Goal: Task Accomplishment & Management: Manage account settings

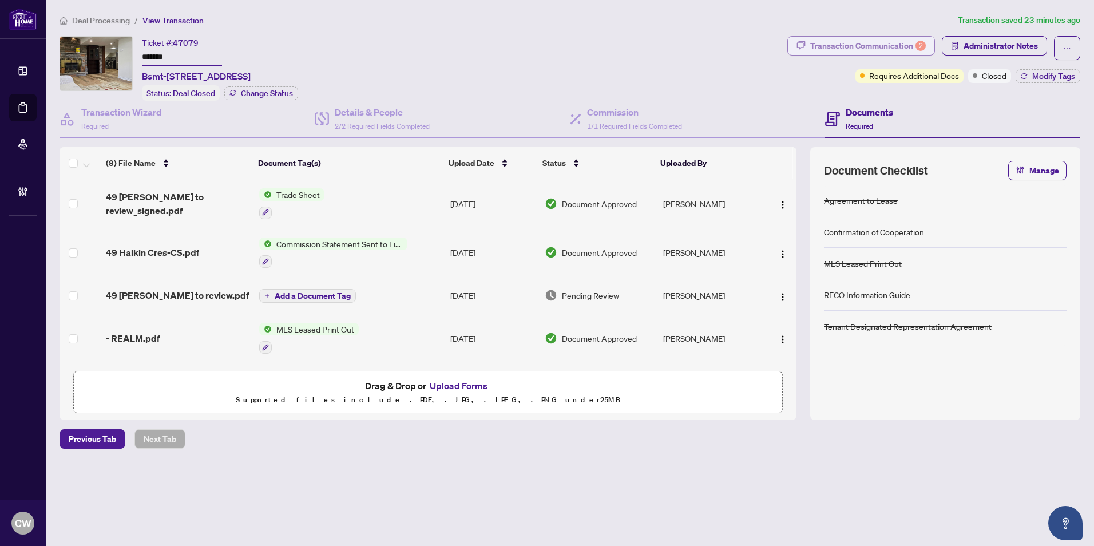
click at [901, 47] on div "Transaction Communication 2" at bounding box center [868, 46] width 116 height 18
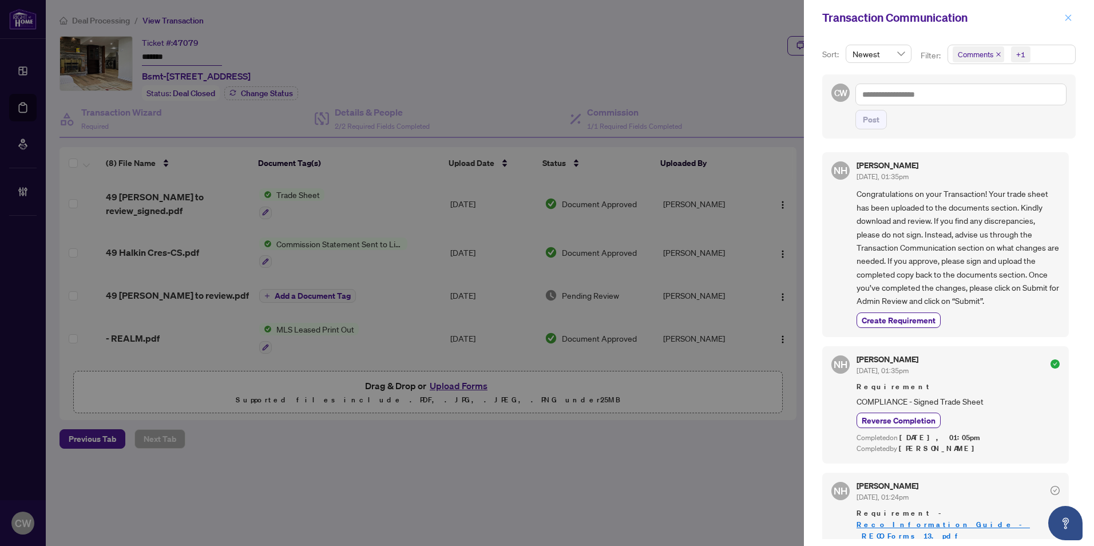
click at [1069, 19] on icon "close" at bounding box center [1068, 17] width 6 height 6
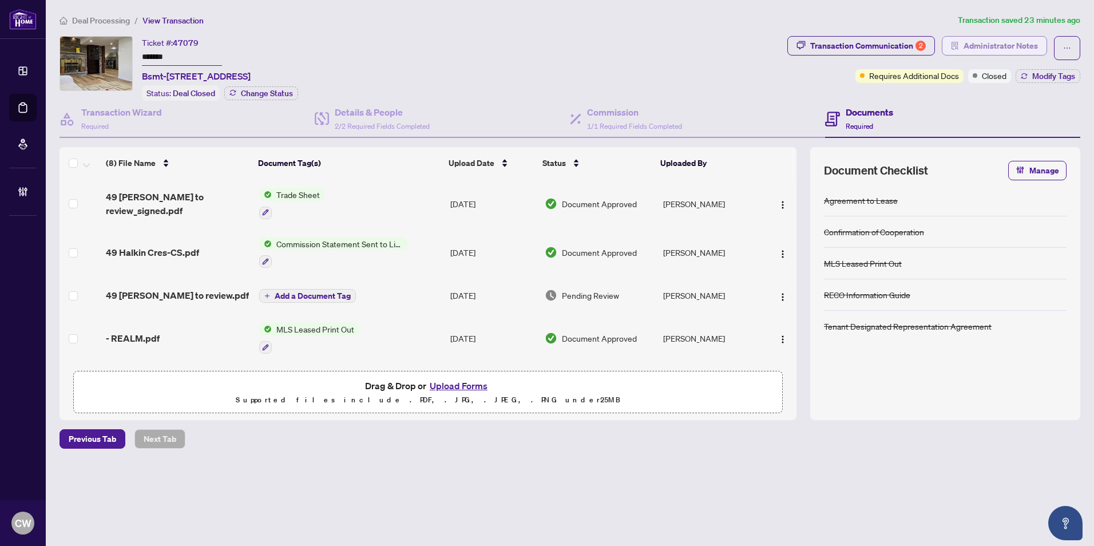
click at [1023, 45] on span "Administrator Notes" at bounding box center [1000, 46] width 74 height 18
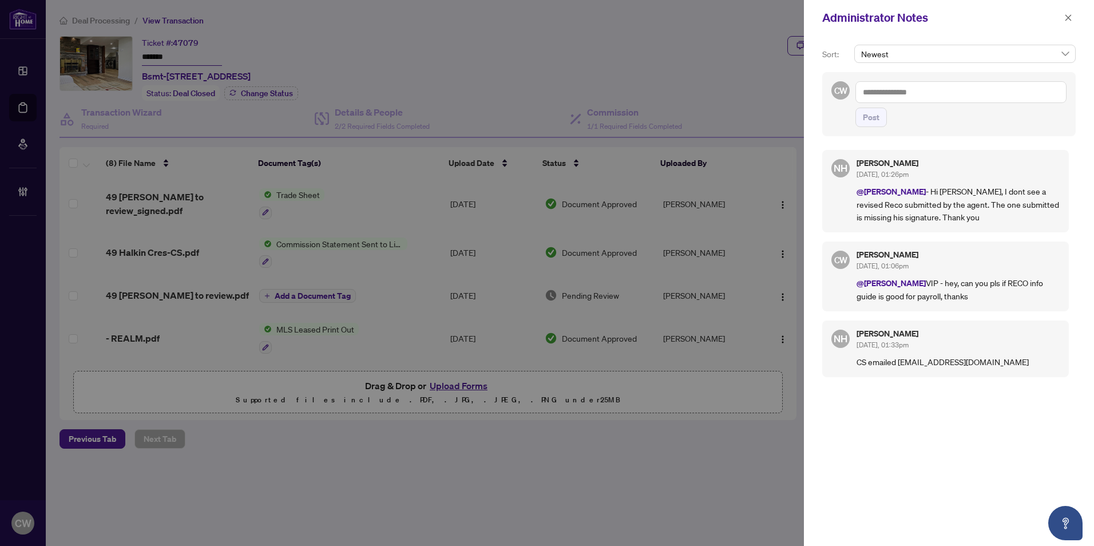
click at [913, 89] on textarea at bounding box center [960, 92] width 211 height 22
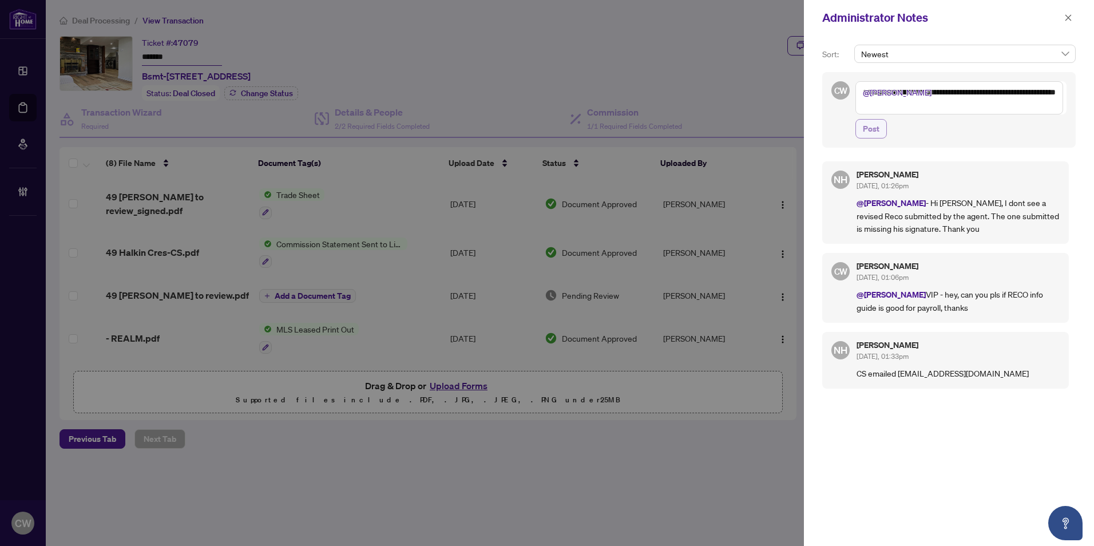
type textarea "**********"
click at [874, 132] on span "Post" at bounding box center [871, 129] width 17 height 18
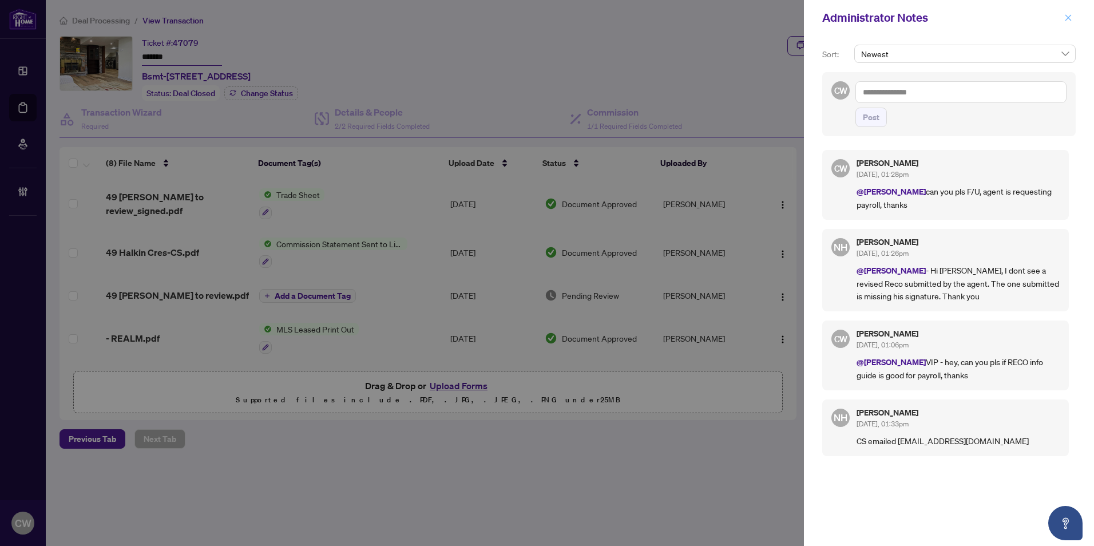
click at [1068, 19] on icon "close" at bounding box center [1068, 18] width 8 height 8
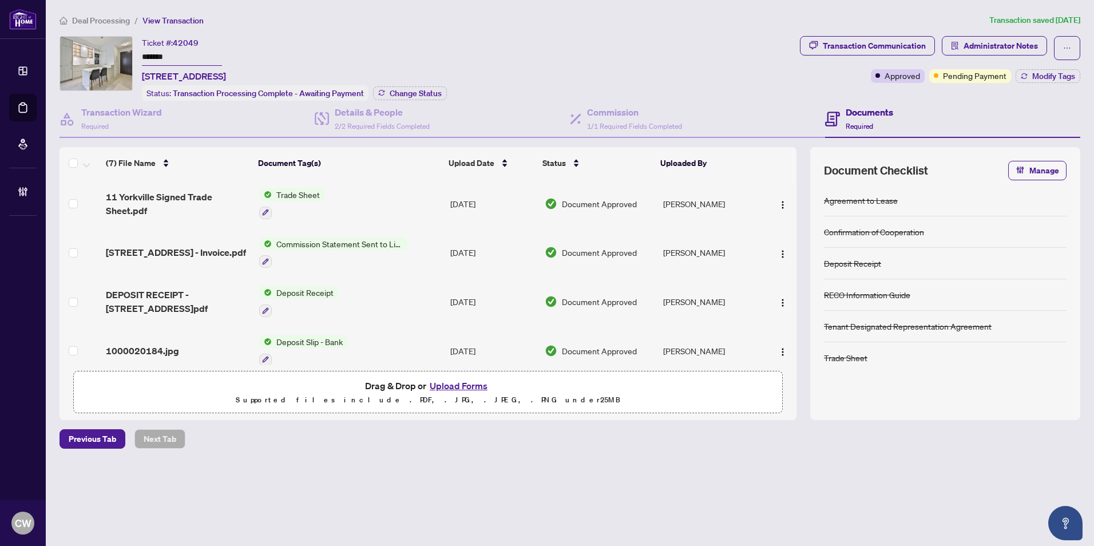
drag, startPoint x: 142, startPoint y: 50, endPoint x: 132, endPoint y: 49, distance: 10.4
click at [132, 49] on div "Ticket #: 42049 ******* 1509-11 Yorkville Ave, Toronto, Ontario M4W 1L2, Canada…" at bounding box center [427, 68] width 736 height 65
click at [1020, 47] on span "Administrator Notes" at bounding box center [1000, 46] width 74 height 18
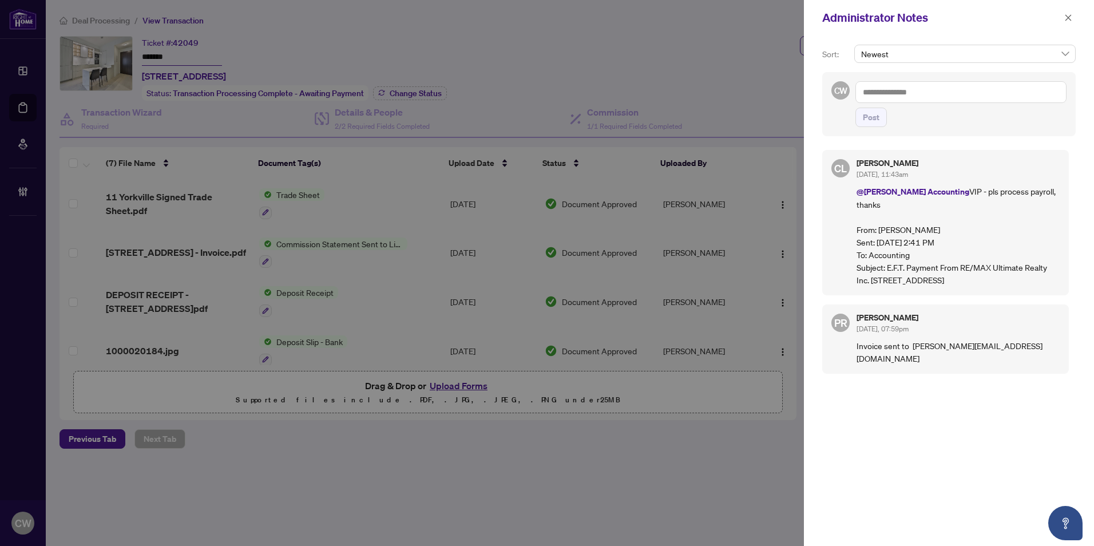
click at [892, 91] on textarea at bounding box center [960, 92] width 211 height 22
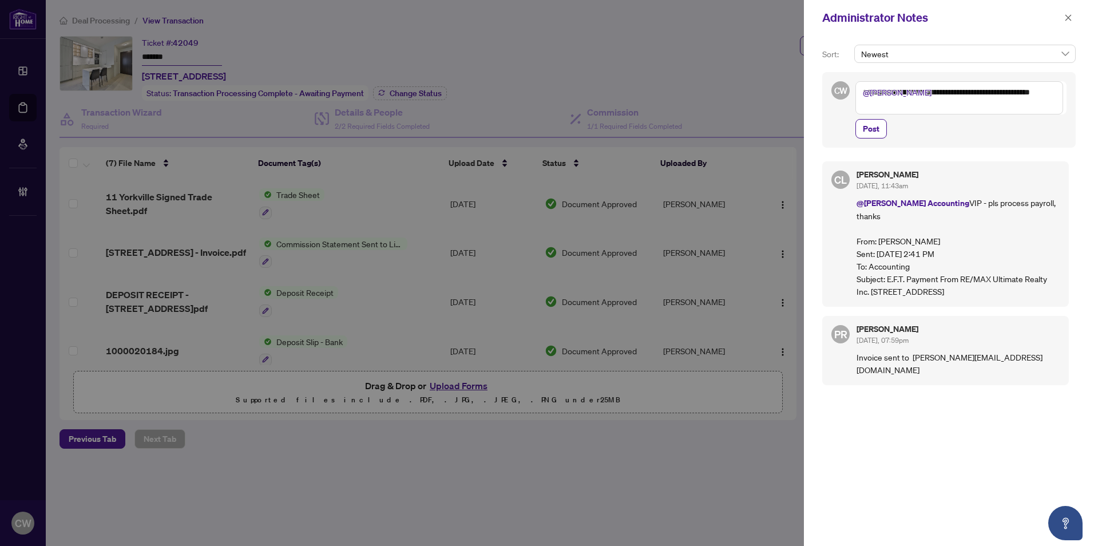
drag, startPoint x: 900, startPoint y: 105, endPoint x: 855, endPoint y: 105, distance: 45.8
click at [855, 105] on div "**********" at bounding box center [948, 110] width 253 height 76
type textarea "**********"
drag, startPoint x: 862, startPoint y: 127, endPoint x: 873, endPoint y: 125, distance: 11.1
click at [862, 127] on button "Post" at bounding box center [870, 128] width 31 height 19
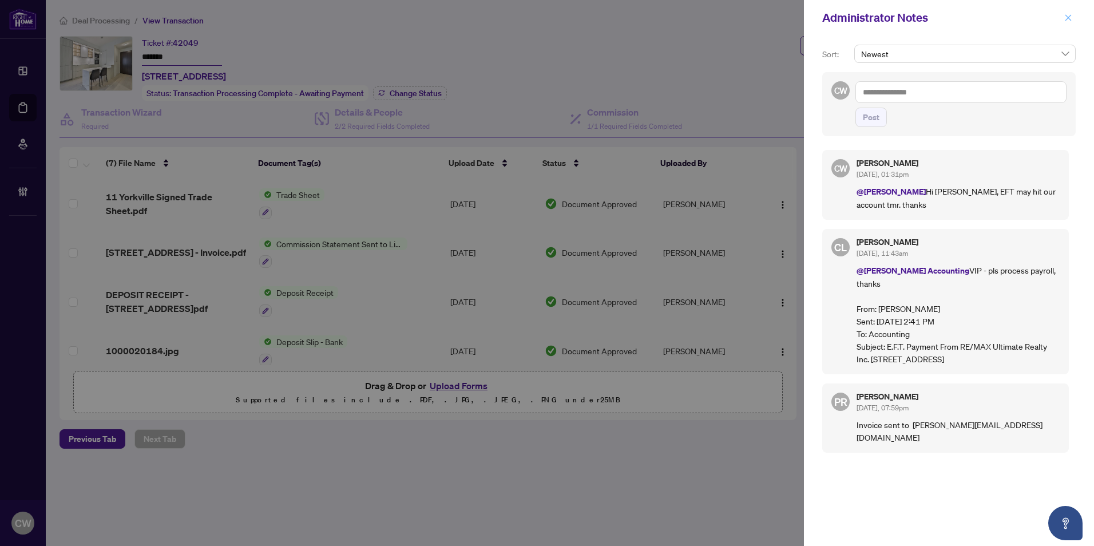
click at [1072, 12] on span "button" at bounding box center [1068, 18] width 8 height 18
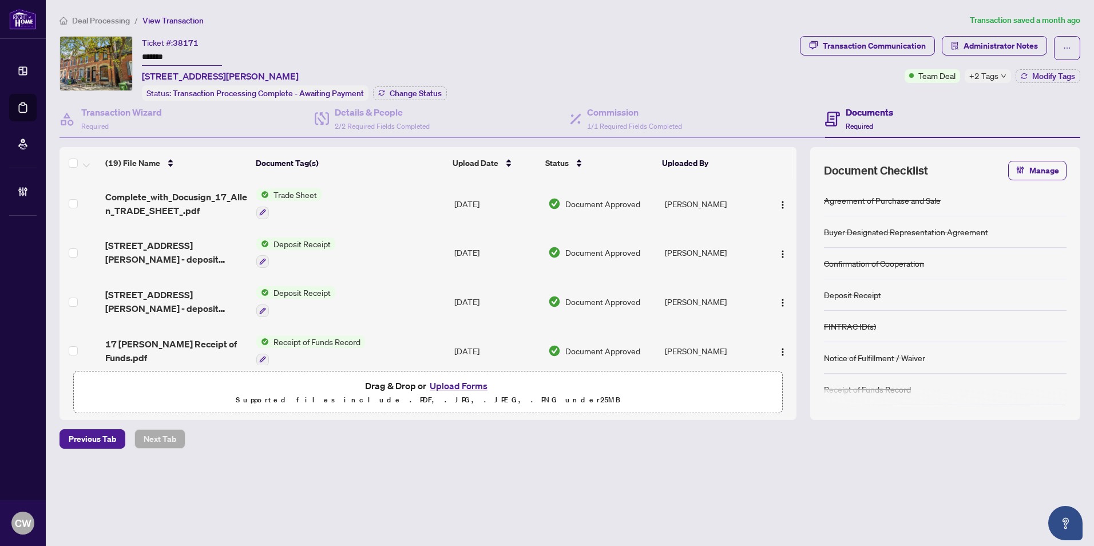
drag, startPoint x: 179, startPoint y: 54, endPoint x: 122, endPoint y: 53, distance: 57.2
click at [138, 53] on div "Ticket #: 38171 ******* 17 Allen Ave, Toronto, Ontario M4M 1T5, Canada Status: …" at bounding box center [427, 68] width 736 height 65
click at [420, 86] on button "Change Status" at bounding box center [410, 93] width 74 height 14
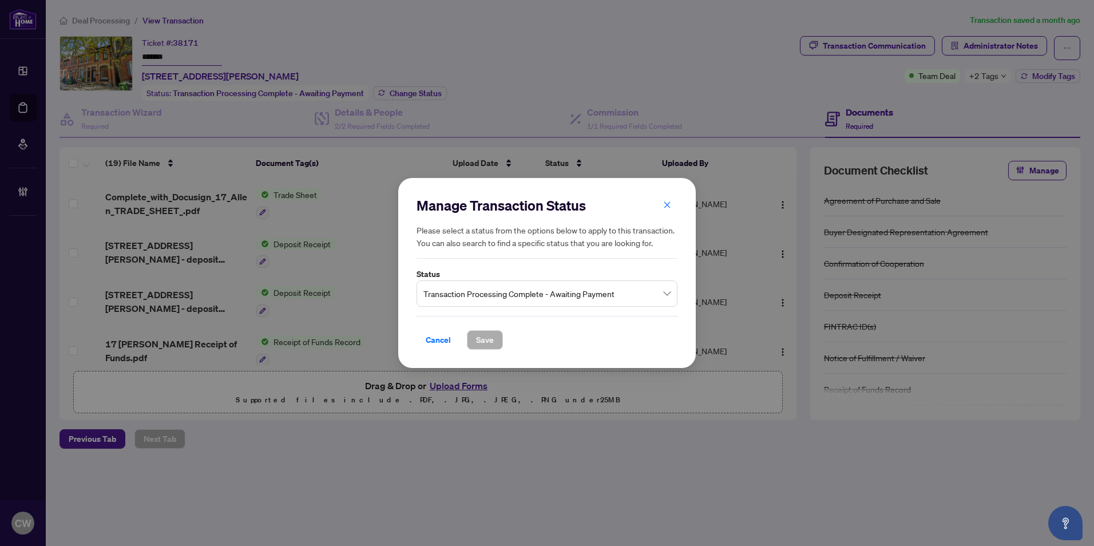
click at [519, 289] on span "Transaction Processing Complete - Awaiting Payment" at bounding box center [546, 294] width 247 height 22
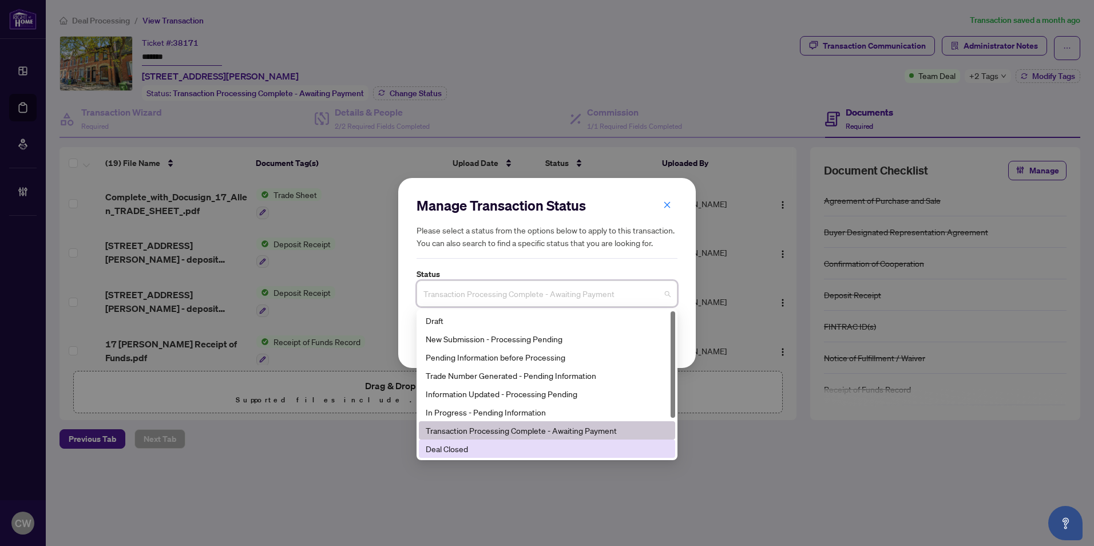
click at [486, 453] on div "Deal Closed" at bounding box center [547, 448] width 243 height 13
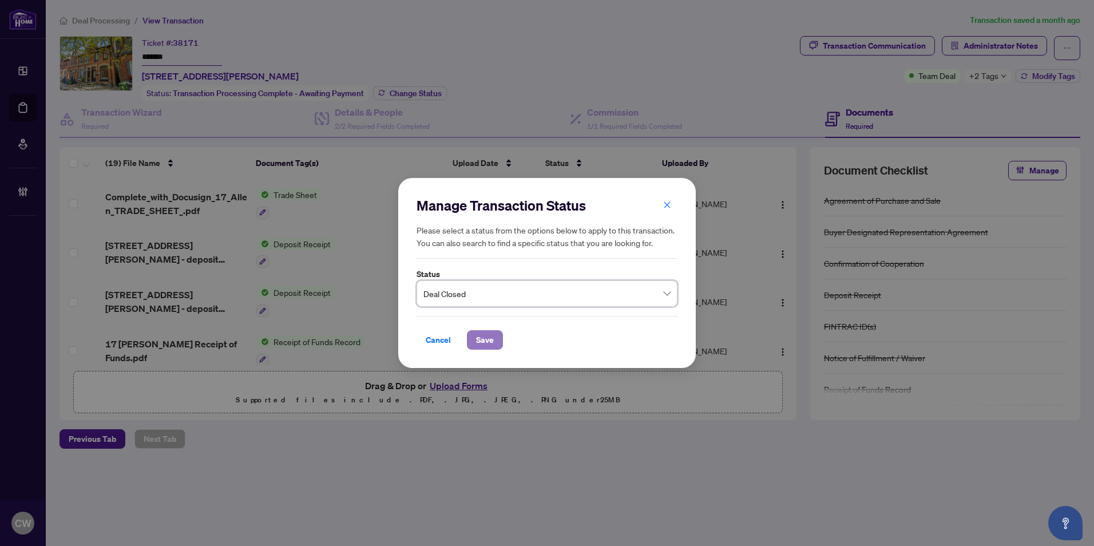
click at [487, 342] on span "Save" at bounding box center [485, 340] width 18 height 18
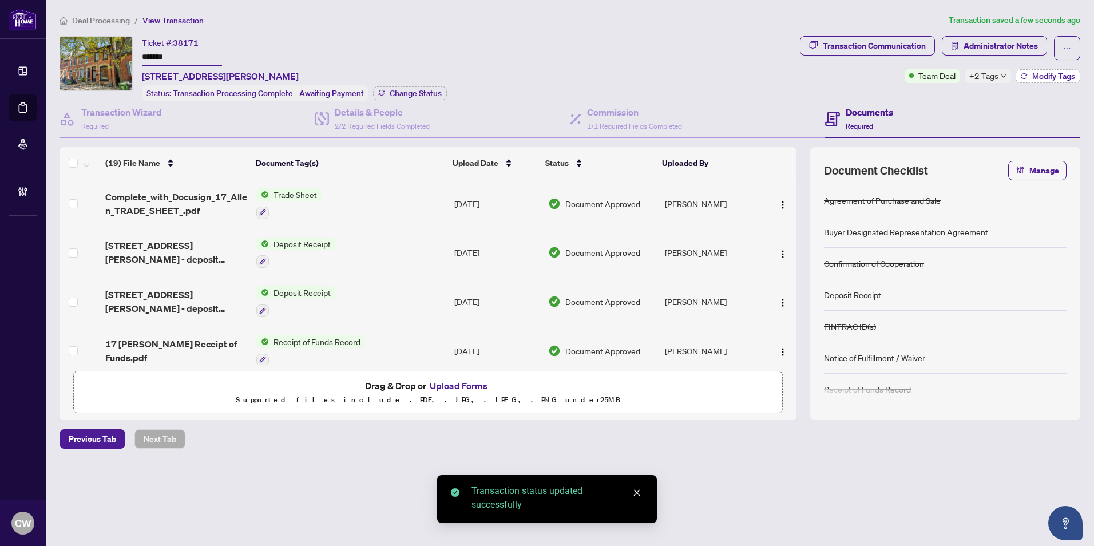
click at [1040, 78] on span "Modify Tags" at bounding box center [1053, 76] width 43 height 8
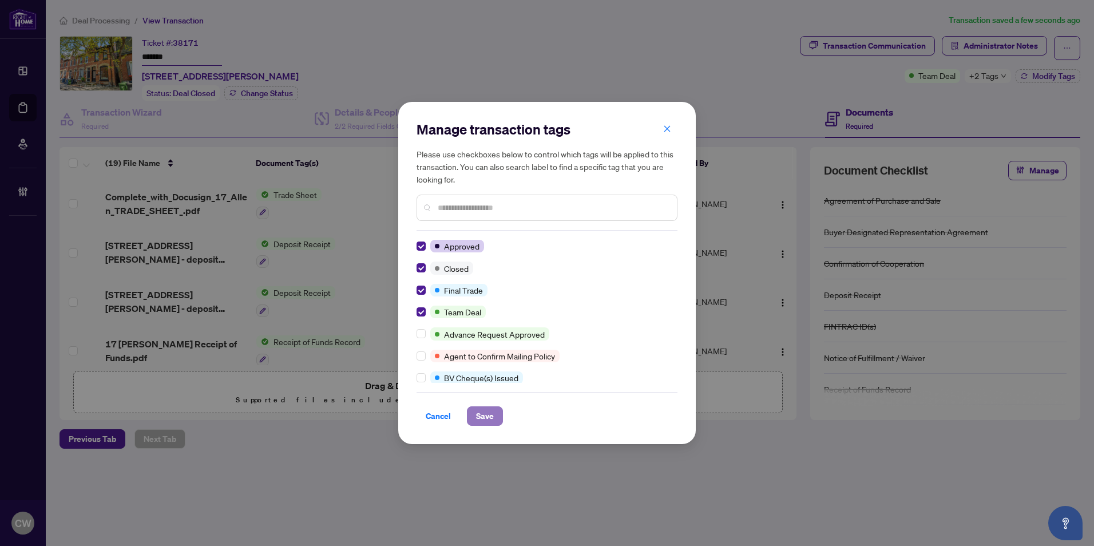
click at [485, 418] on span "Save" at bounding box center [485, 416] width 18 height 18
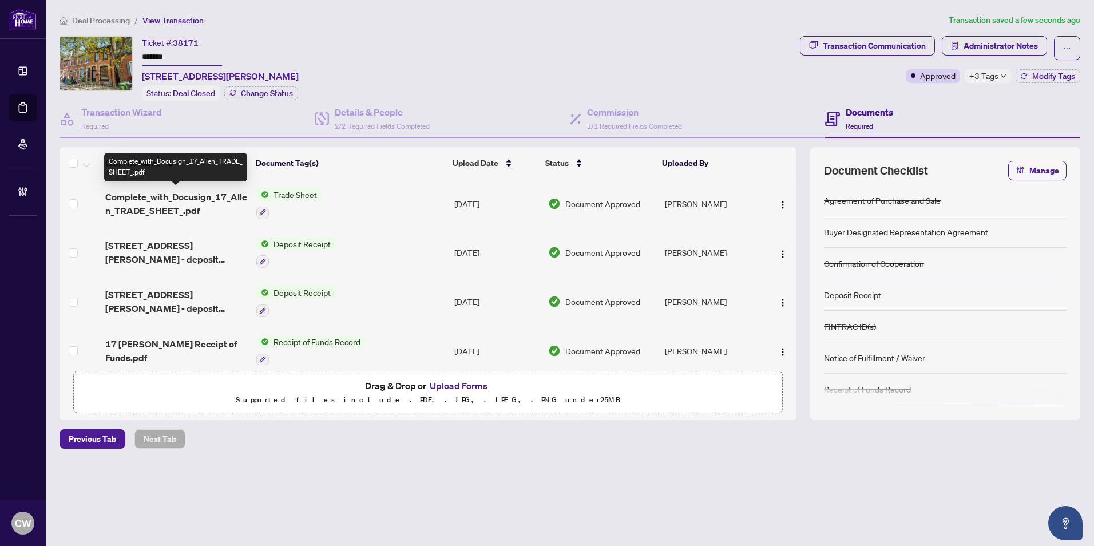
click at [200, 199] on span "Complete_with_Docusign_17_Allen_TRADE_SHEET_.pdf" at bounding box center [176, 203] width 142 height 27
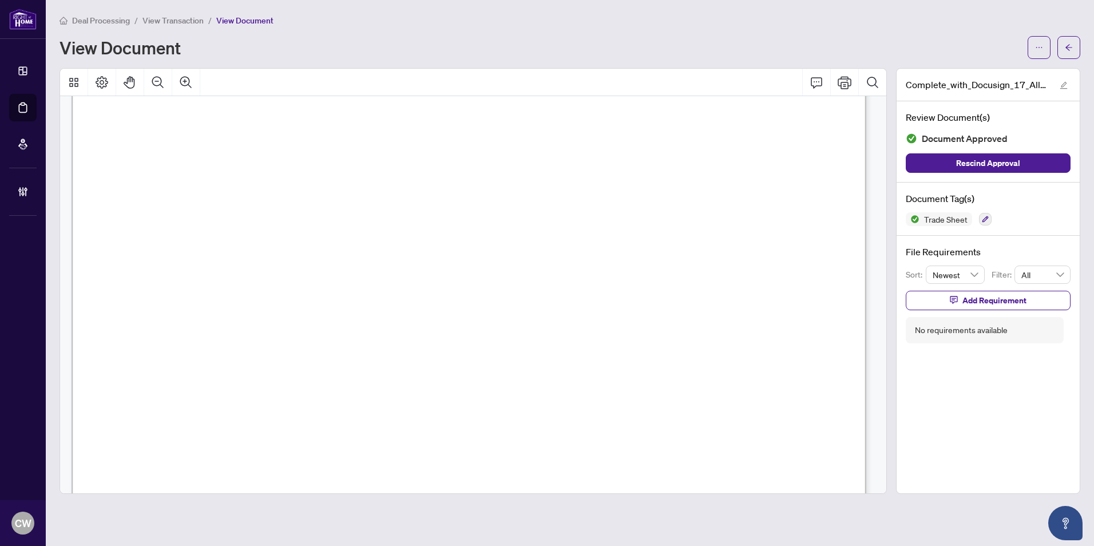
scroll to position [286, 0]
click at [1072, 52] on span "button" at bounding box center [1069, 47] width 8 height 18
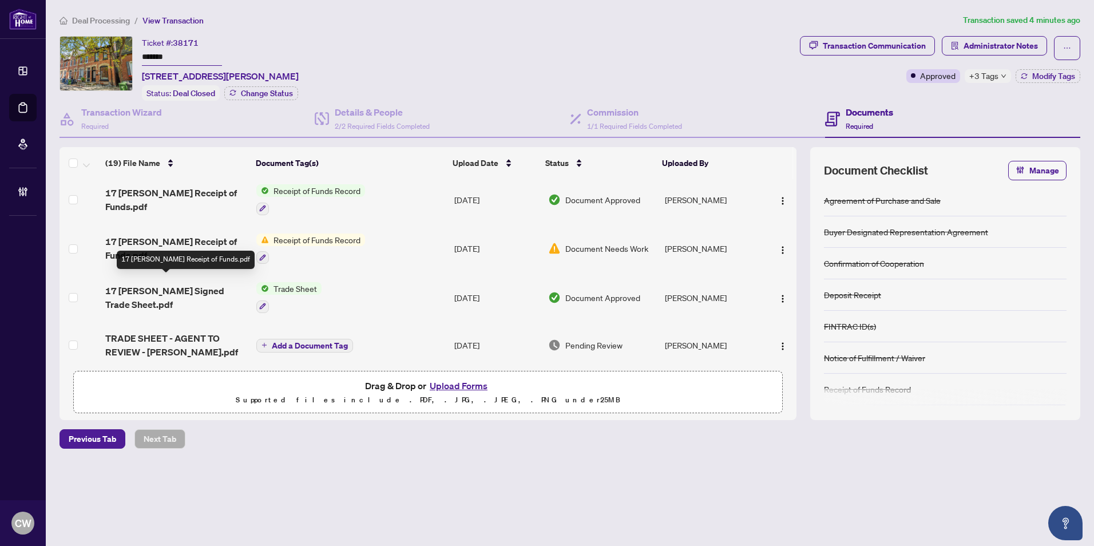
scroll to position [172, 0]
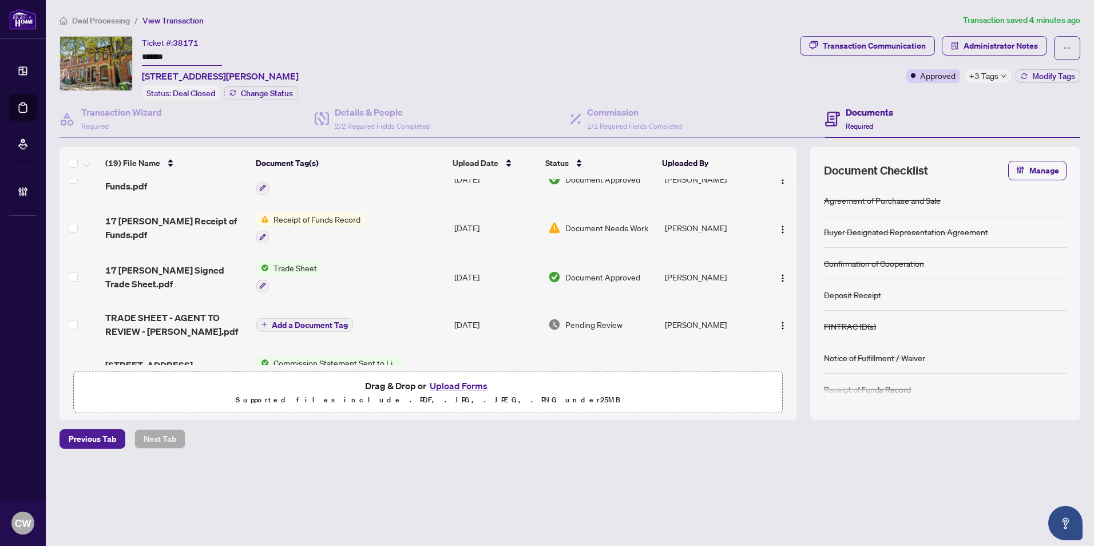
click at [178, 276] on span "17 Allen Signed Trade Sheet.pdf" at bounding box center [176, 276] width 142 height 27
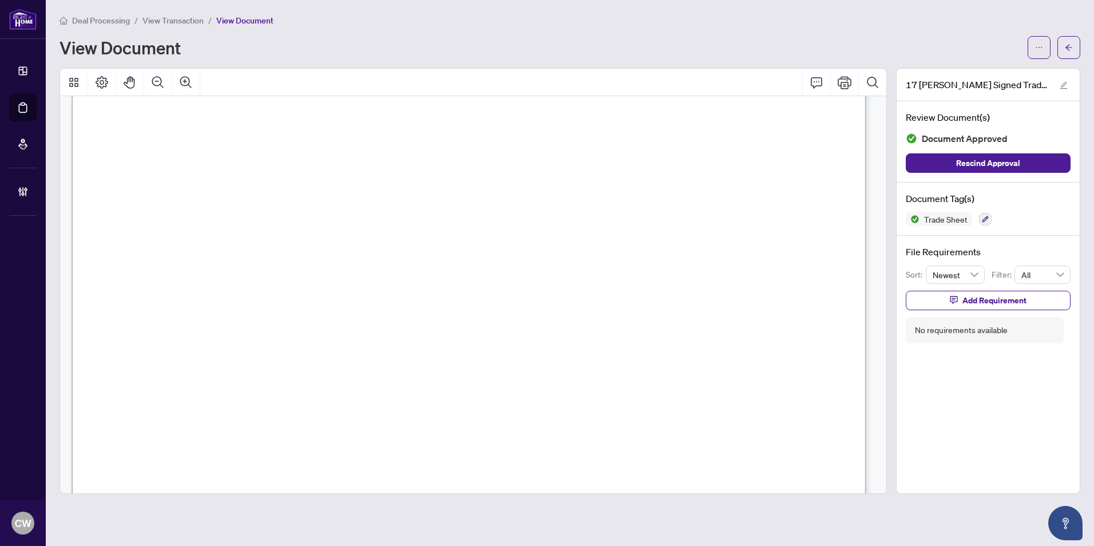
scroll to position [286, 0]
click at [1062, 53] on button "button" at bounding box center [1068, 47] width 23 height 23
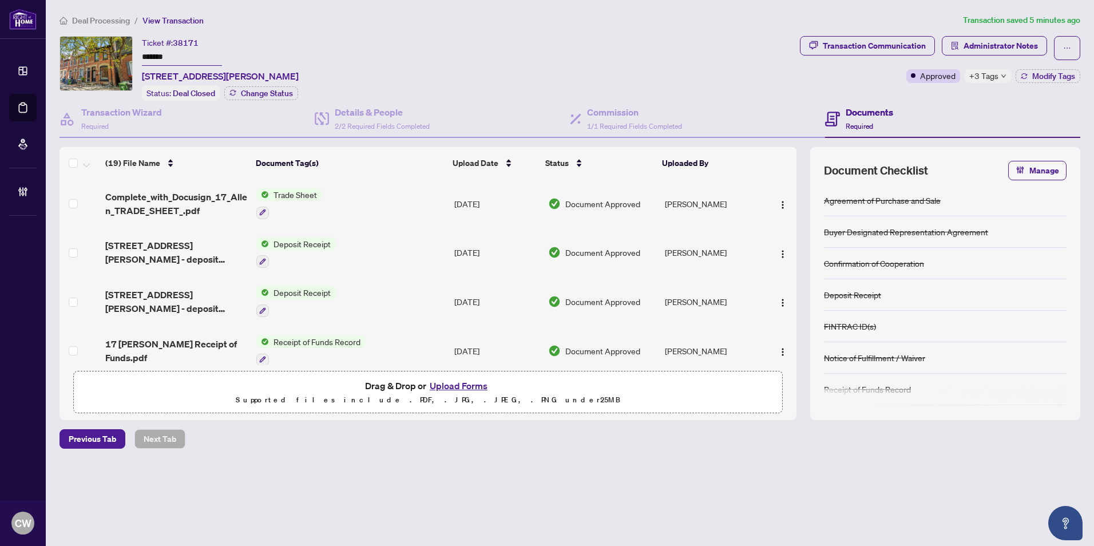
click at [469, 384] on button "Upload Forms" at bounding box center [458, 385] width 65 height 15
click at [469, 382] on button "Upload Forms" at bounding box center [458, 385] width 65 height 15
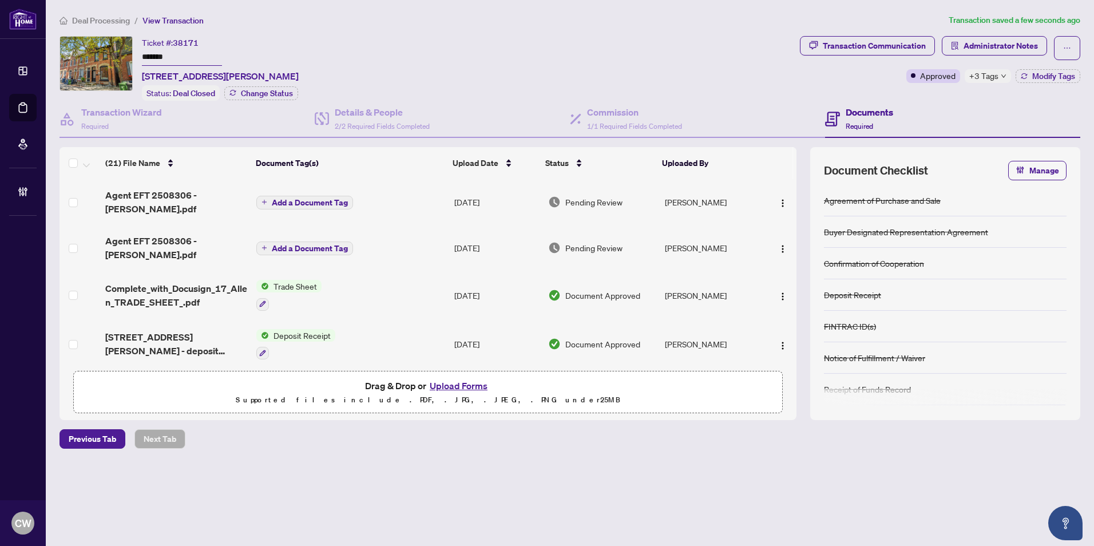
click at [317, 199] on span "Add a Document Tag" at bounding box center [310, 203] width 76 height 8
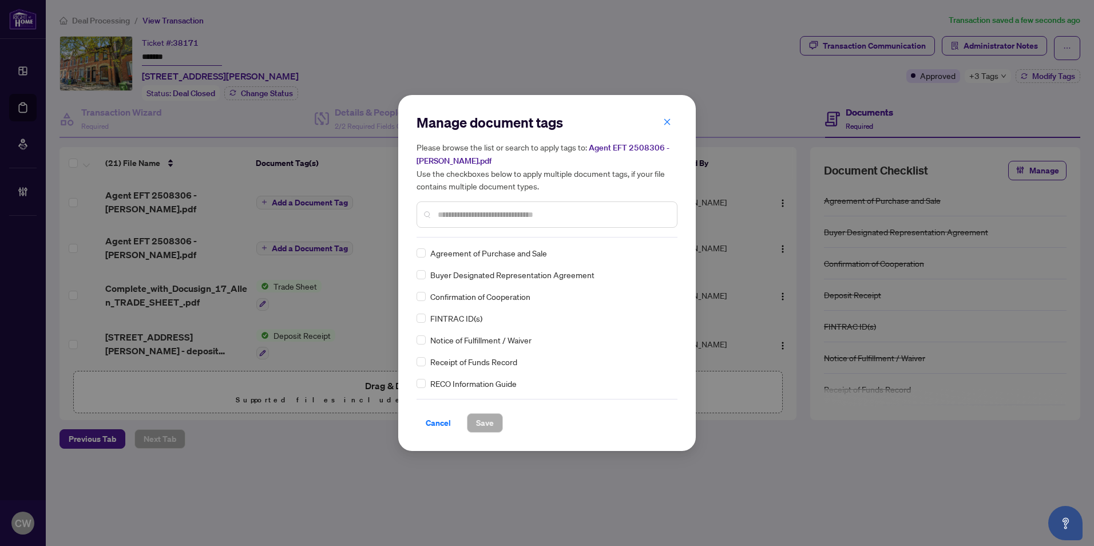
click at [478, 218] on input "text" at bounding box center [553, 214] width 230 height 13
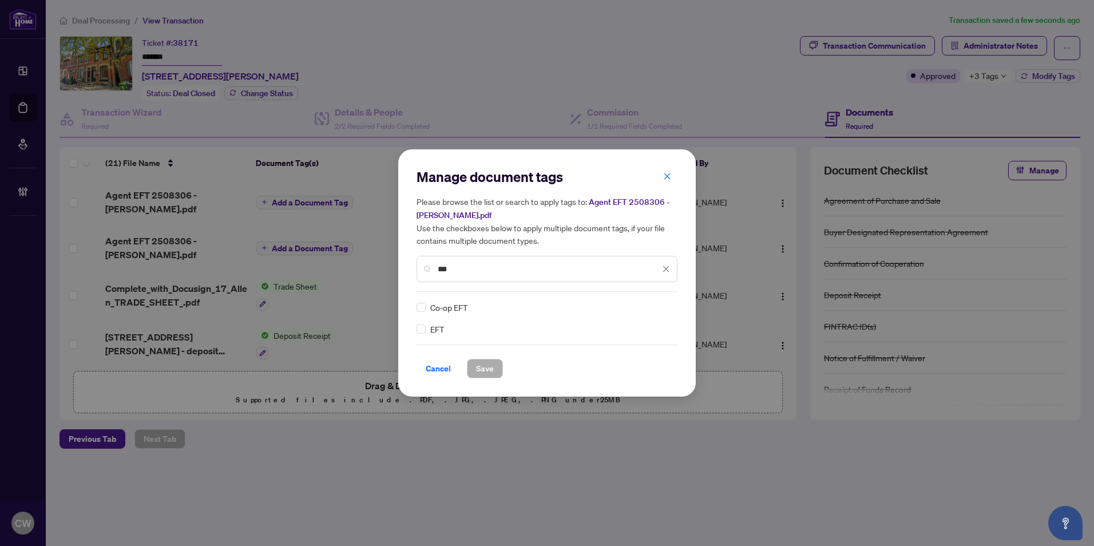
type input "***"
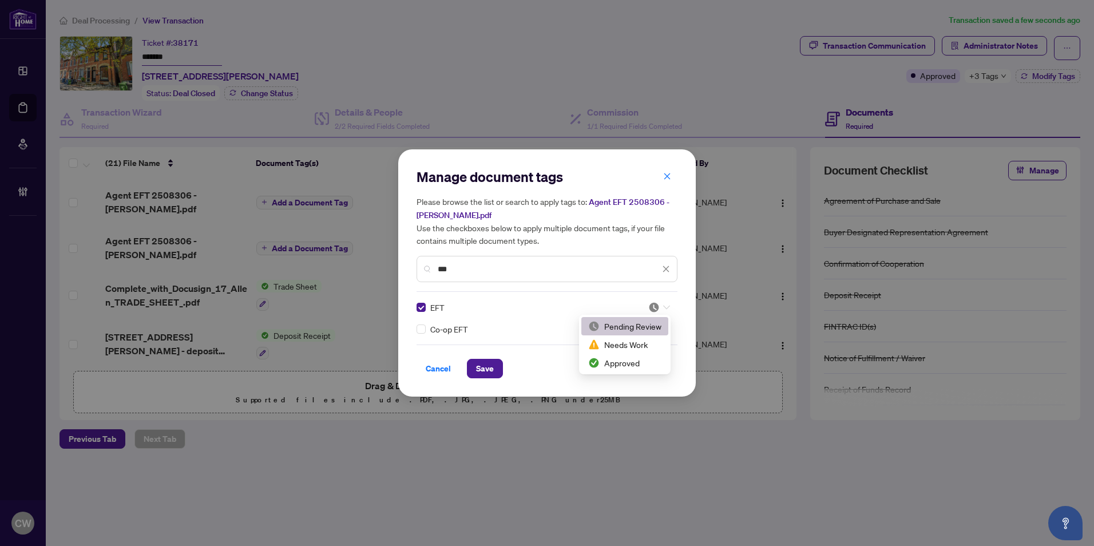
drag, startPoint x: 657, startPoint y: 301, endPoint x: 642, endPoint y: 324, distance: 27.8
click at [657, 301] on img at bounding box center [653, 306] width 11 height 11
drag, startPoint x: 626, startPoint y: 363, endPoint x: 541, endPoint y: 368, distance: 84.8
click at [625, 364] on div "Approved" at bounding box center [624, 362] width 73 height 13
click at [491, 364] on span "Save" at bounding box center [485, 368] width 18 height 18
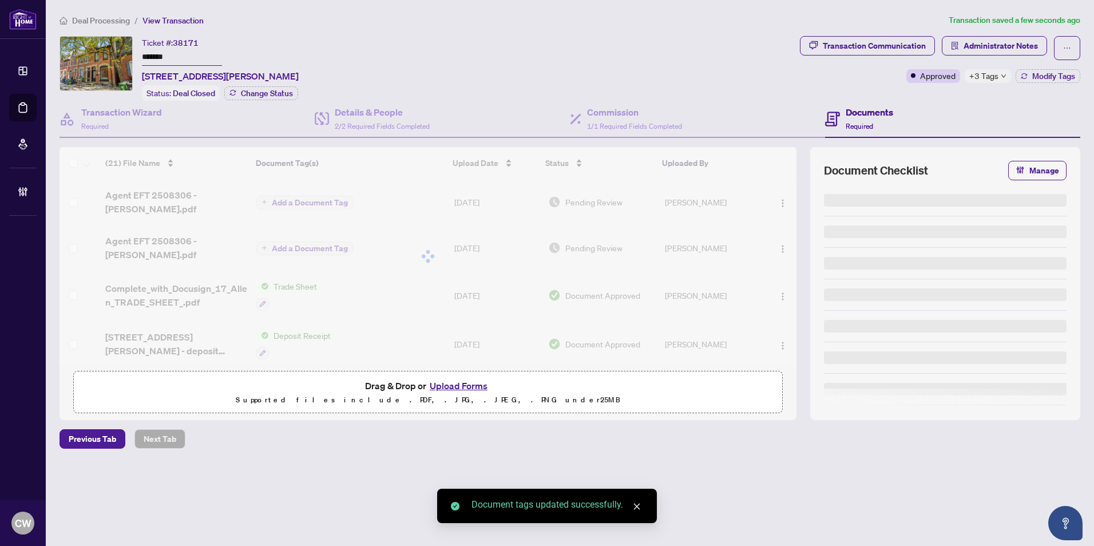
click at [327, 232] on div at bounding box center [427, 256] width 737 height 218
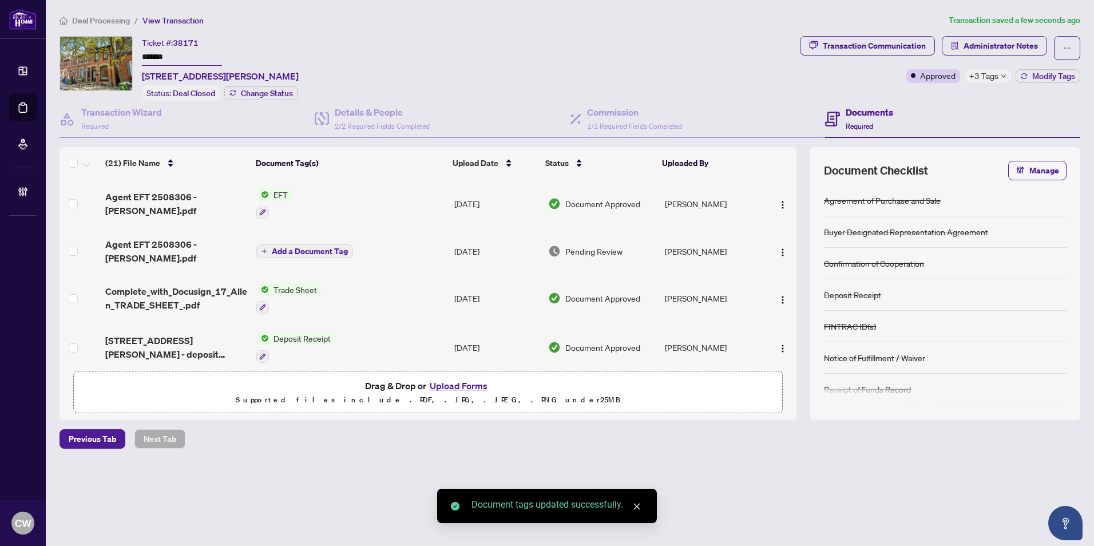
click at [327, 247] on span "Add a Document Tag" at bounding box center [310, 251] width 76 height 8
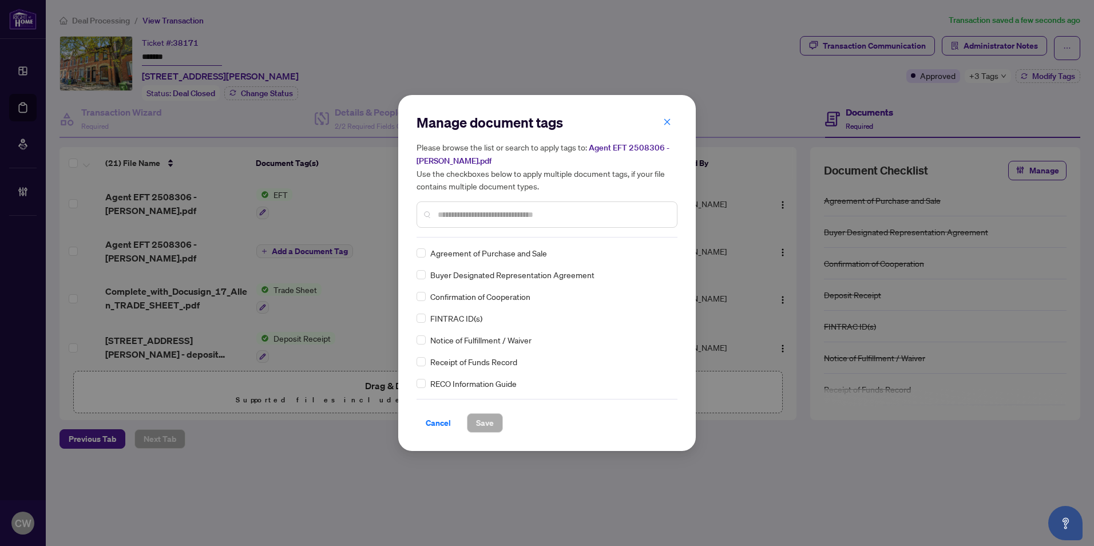
click at [463, 216] on input "text" at bounding box center [553, 214] width 230 height 13
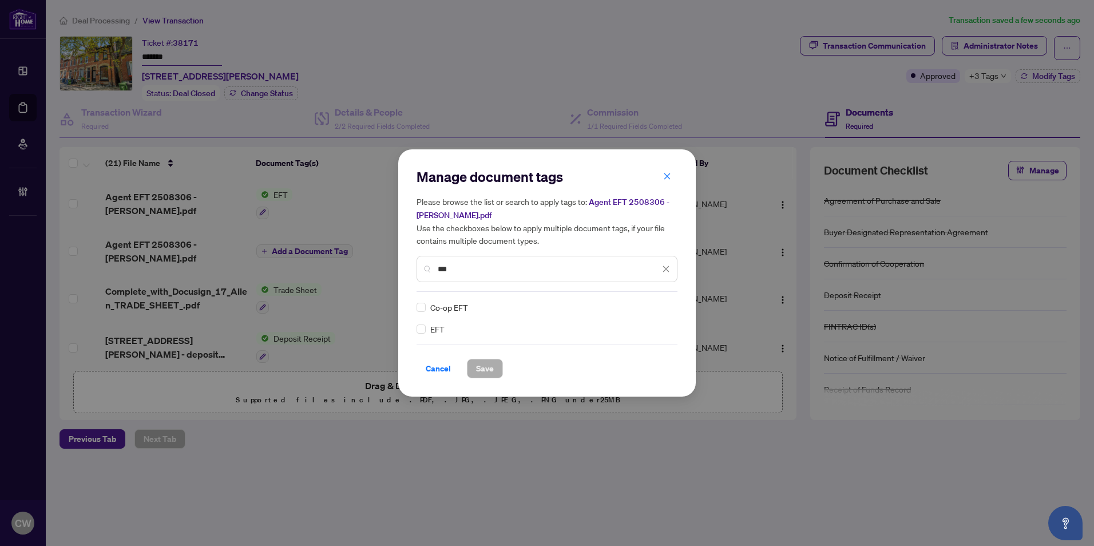
type input "***"
click at [656, 308] on img at bounding box center [653, 306] width 11 height 11
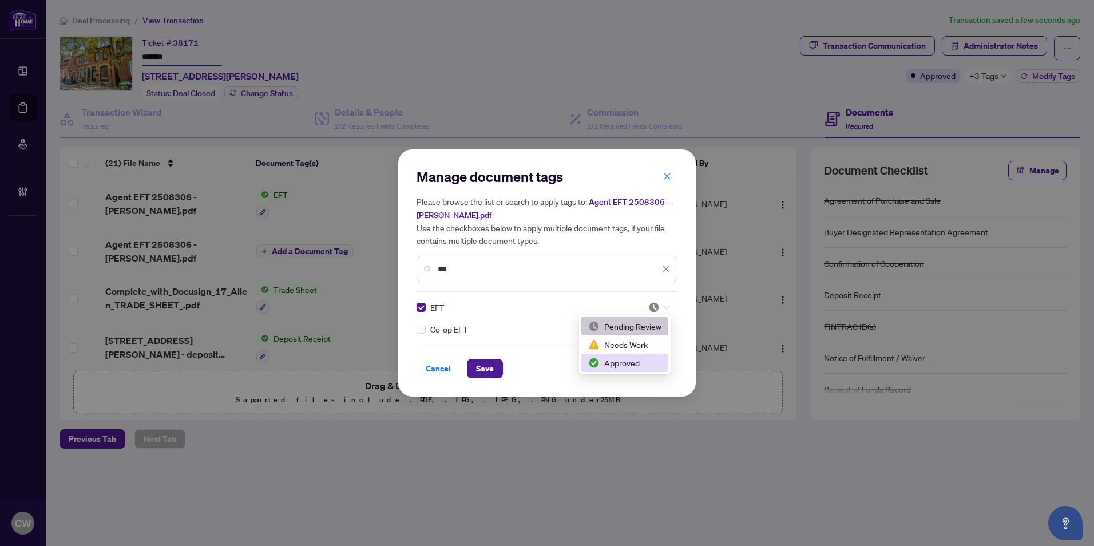
drag, startPoint x: 637, startPoint y: 359, endPoint x: 553, endPoint y: 372, distance: 85.7
click at [637, 360] on div "Approved" at bounding box center [624, 362] width 73 height 13
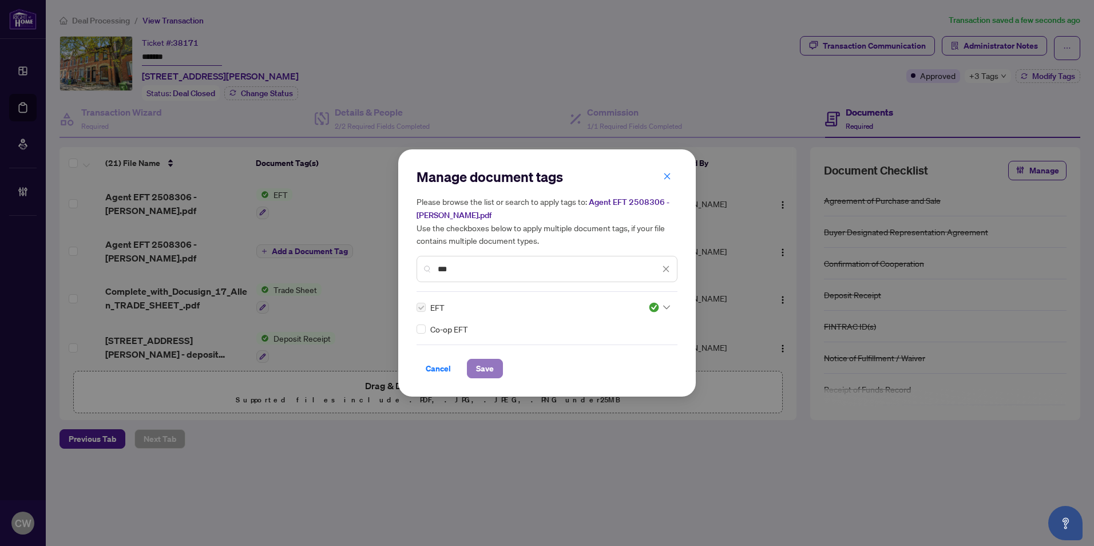
click at [490, 367] on span "Save" at bounding box center [485, 368] width 18 height 18
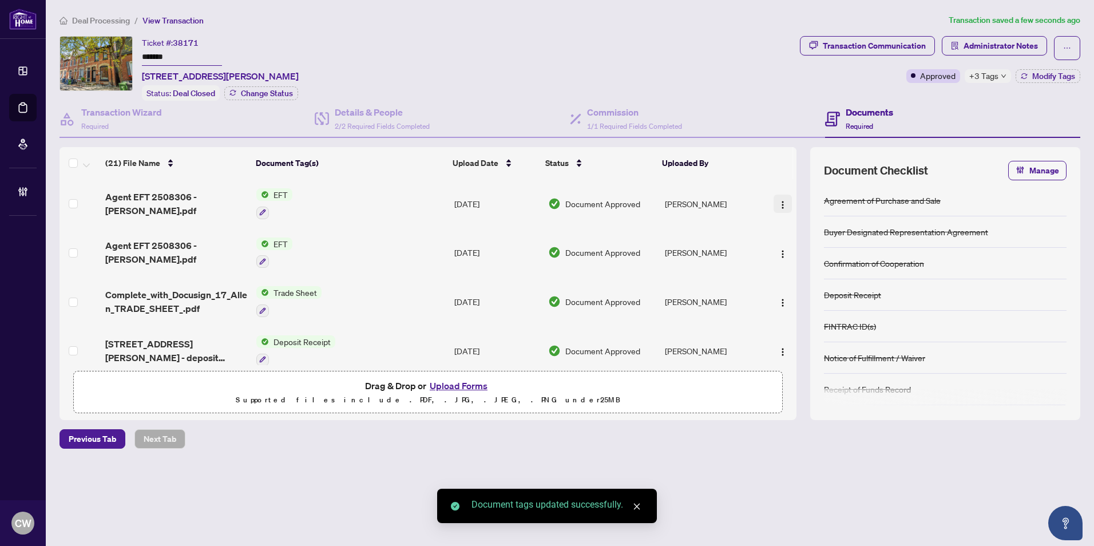
click at [784, 202] on button "button" at bounding box center [782, 204] width 18 height 18
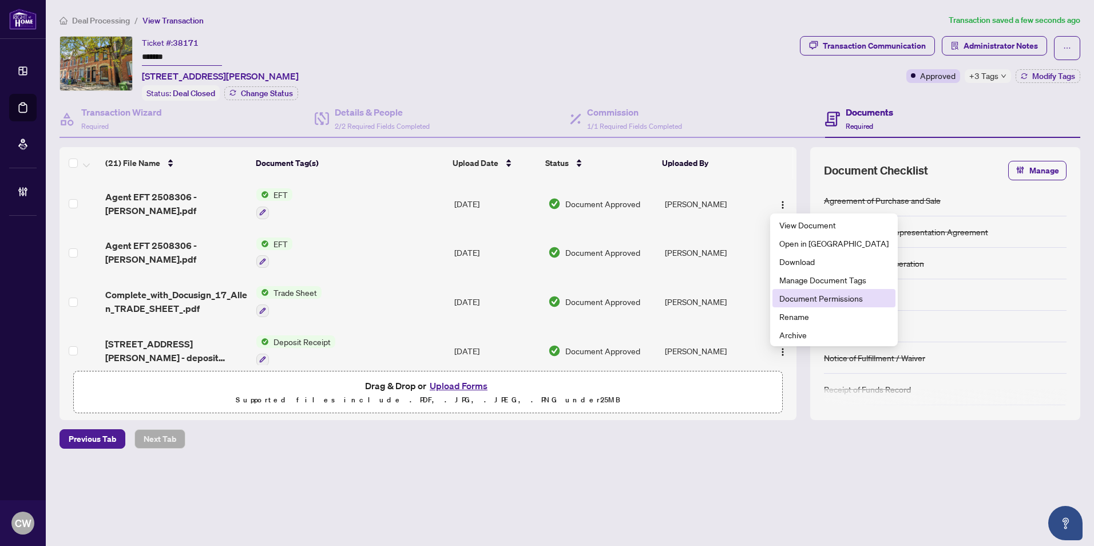
click at [798, 294] on span "Document Permissions" at bounding box center [833, 298] width 109 height 13
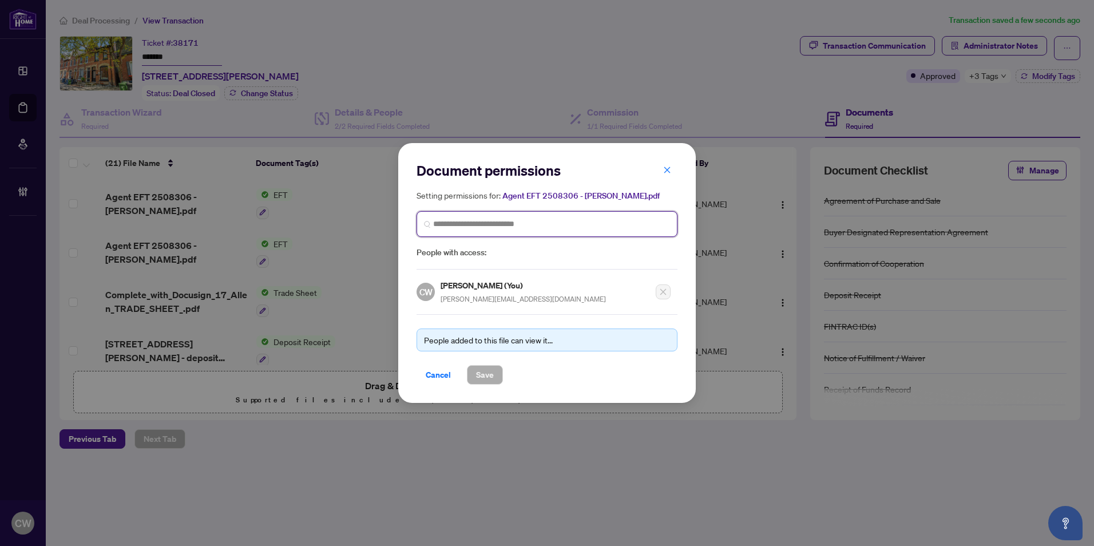
click at [475, 218] on input "search" at bounding box center [551, 224] width 237 height 12
paste input "**********"
type input "**********"
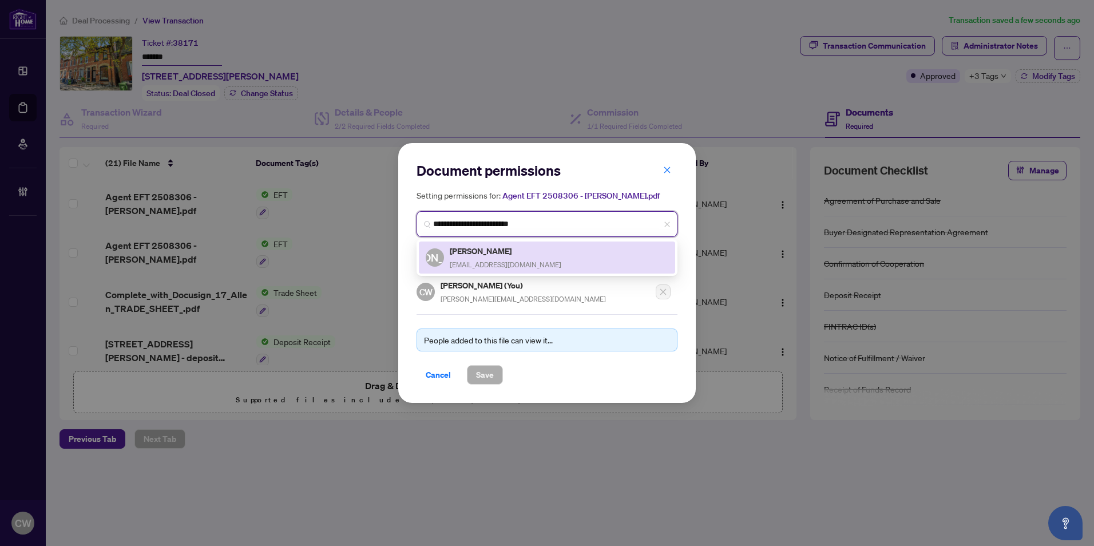
click at [501, 251] on h5 "Jarrod Armstrong" at bounding box center [506, 250] width 112 height 13
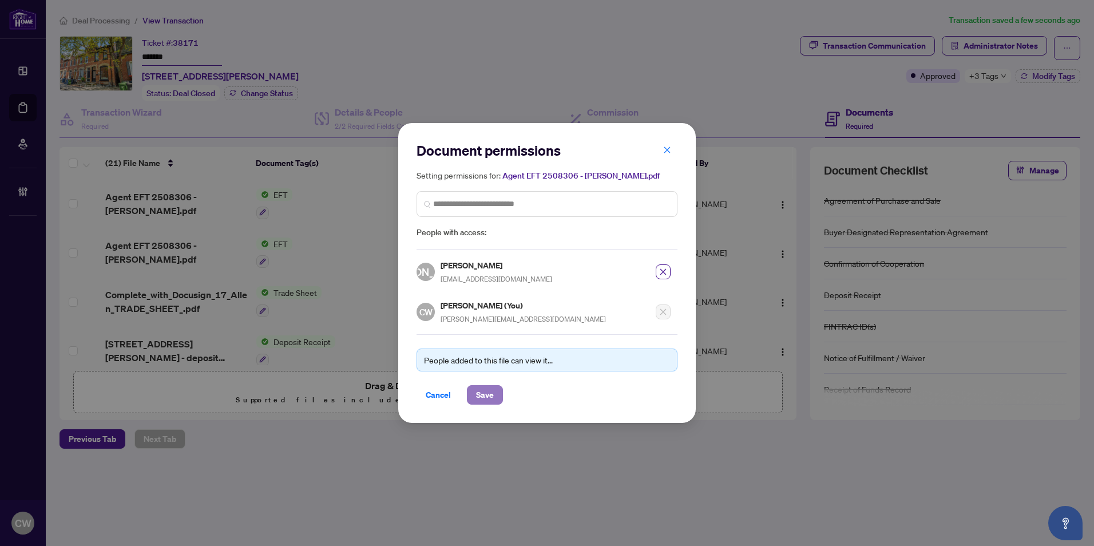
click at [494, 391] on button "Save" at bounding box center [485, 394] width 36 height 19
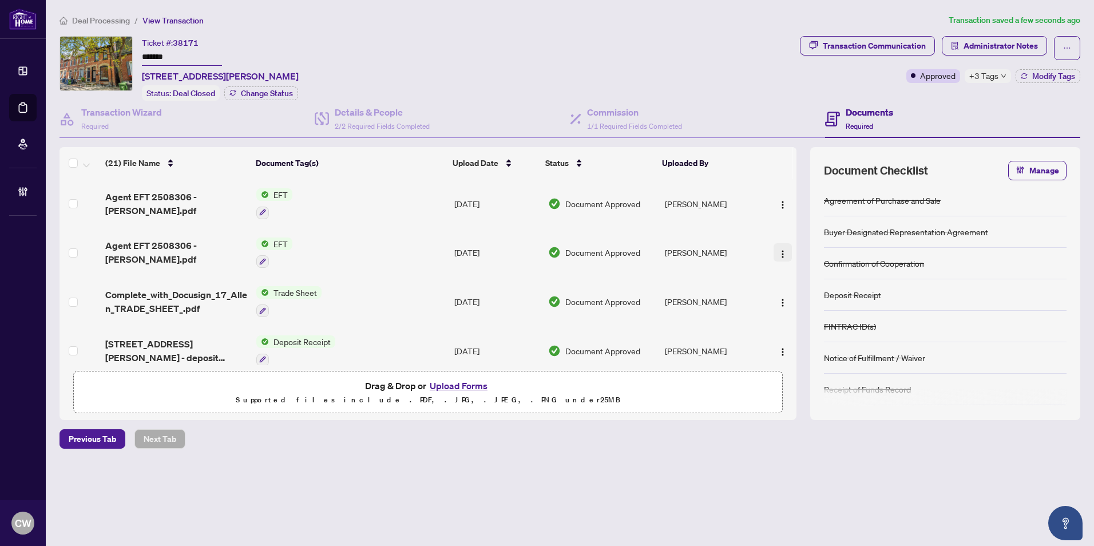
click at [778, 249] on img "button" at bounding box center [782, 253] width 9 height 9
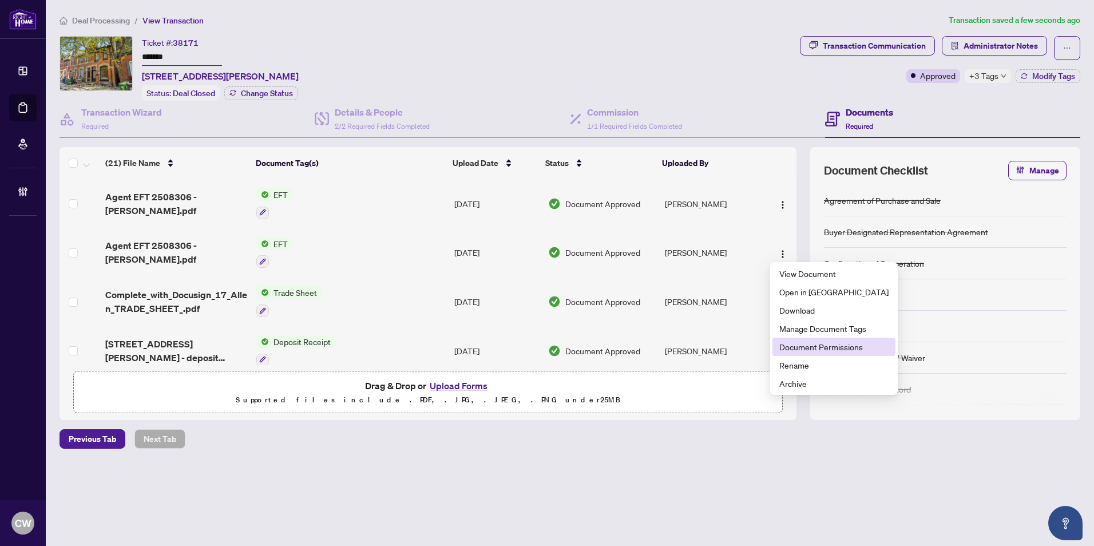
click at [794, 347] on span "Document Permissions" at bounding box center [833, 346] width 109 height 13
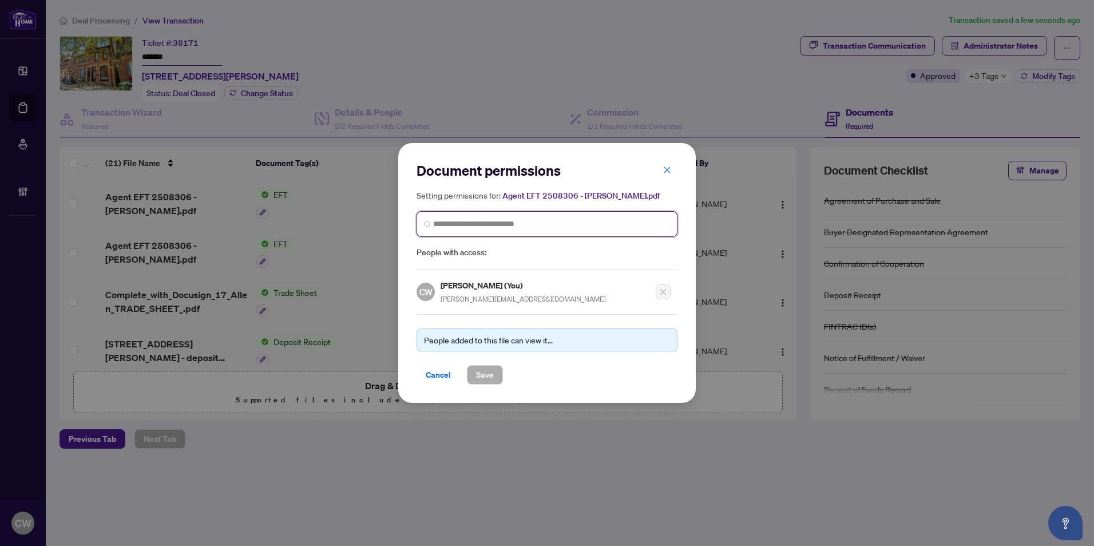
click at [0, 0] on input "search" at bounding box center [0, 0] width 0 height 0
paste input "**********"
type input "**********"
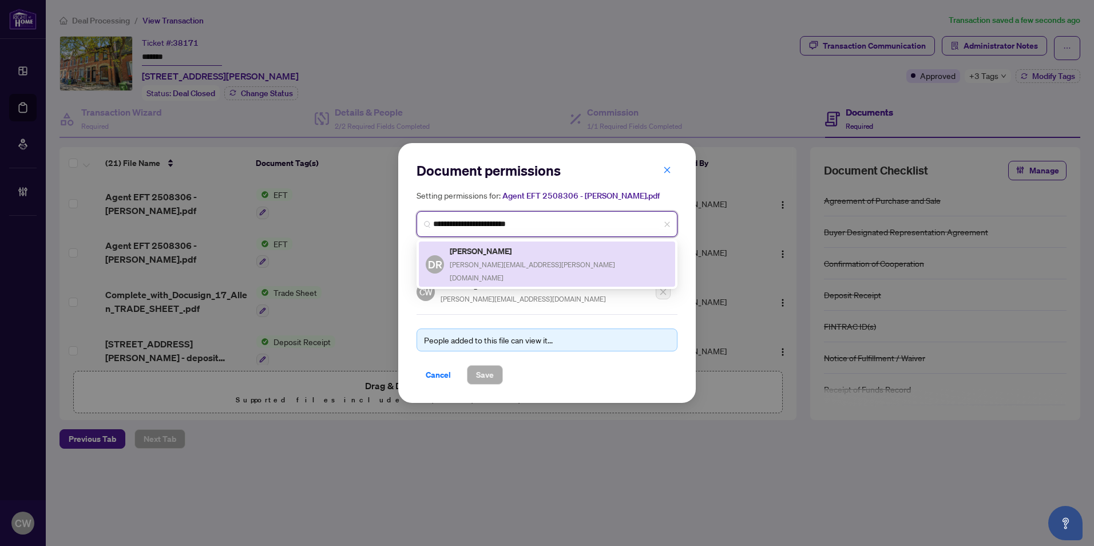
drag, startPoint x: 498, startPoint y: 251, endPoint x: 534, endPoint y: 338, distance: 94.1
click at [498, 251] on h5 "Dori Romantini" at bounding box center [559, 250] width 219 height 13
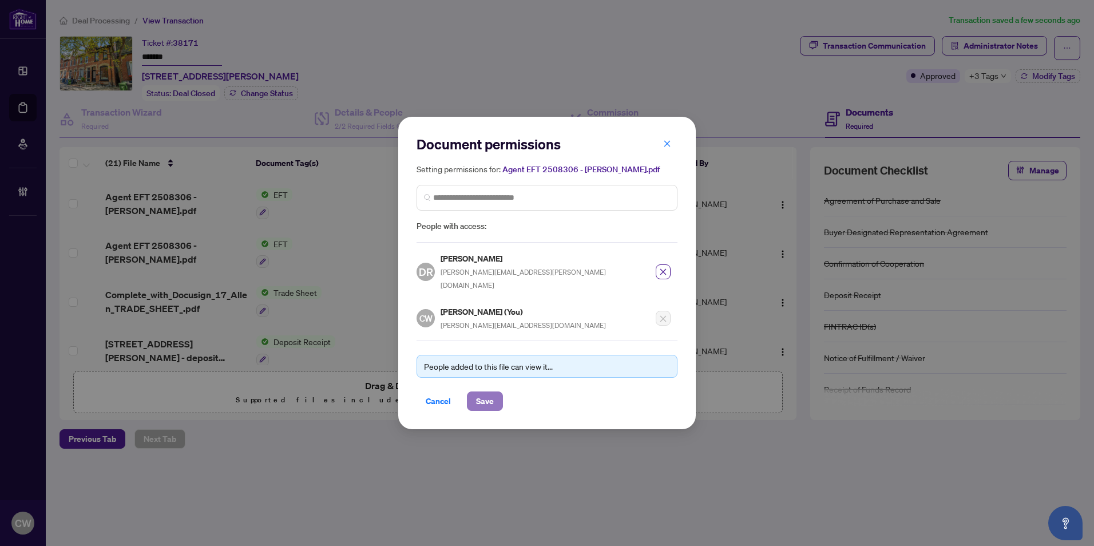
click at [487, 392] on span "Save" at bounding box center [485, 401] width 18 height 18
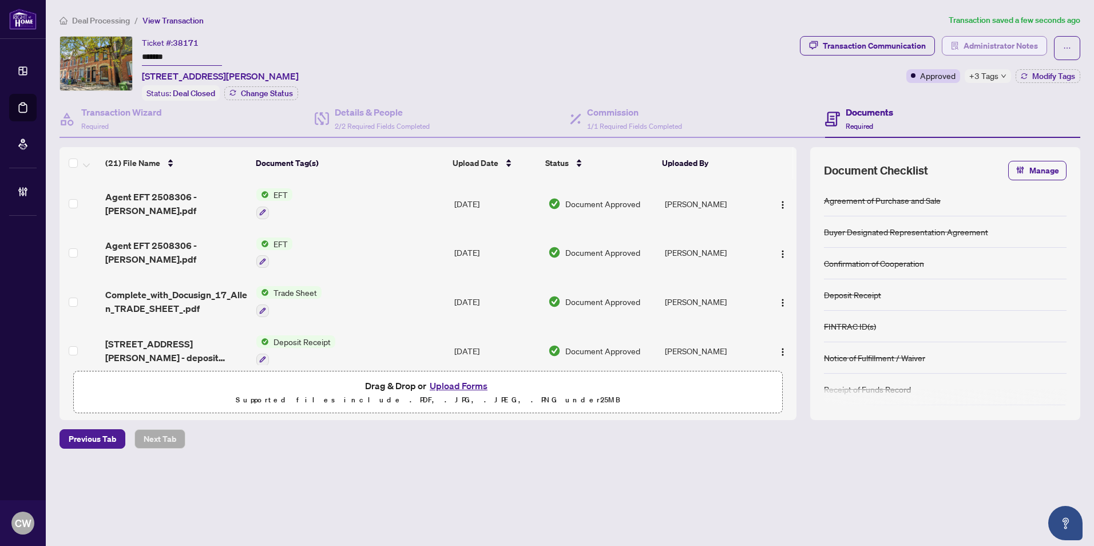
click at [993, 49] on span "Administrator Notes" at bounding box center [1000, 46] width 74 height 18
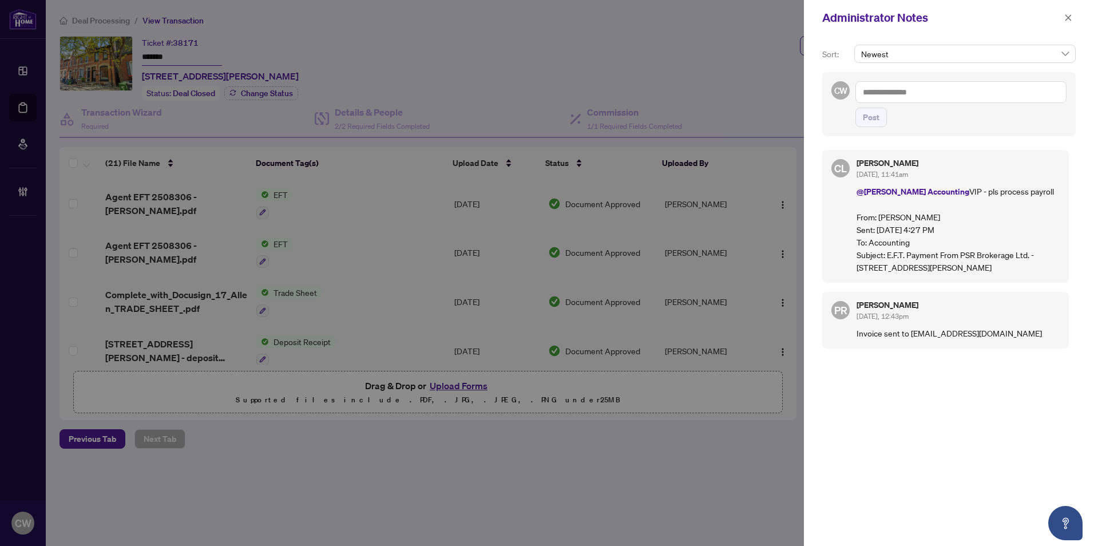
click at [874, 102] on textarea at bounding box center [960, 92] width 211 height 22
paste textarea "**********"
type textarea "**********"
click at [878, 114] on span "Post" at bounding box center [871, 117] width 17 height 18
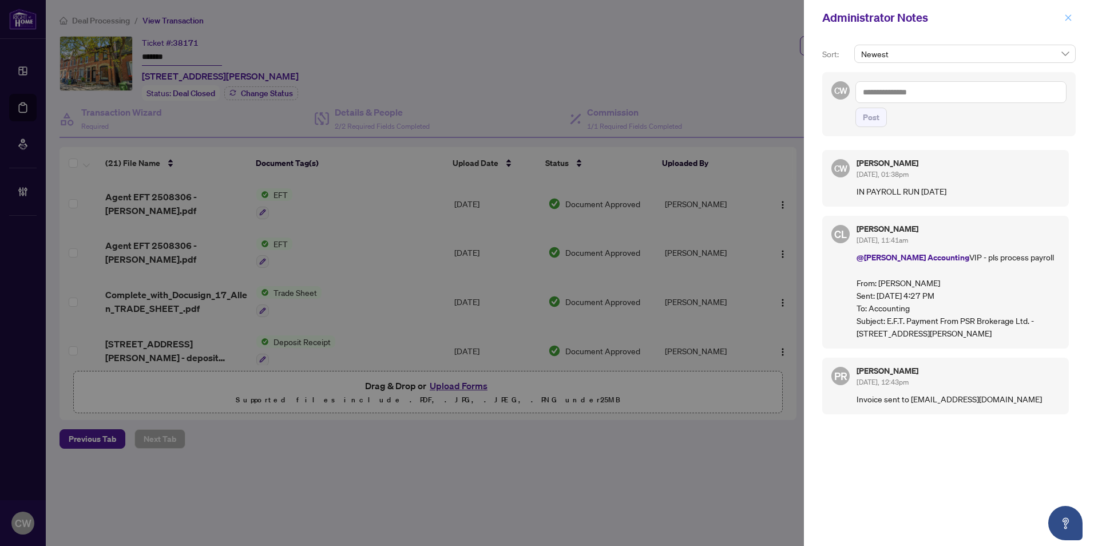
click at [1068, 18] on icon "close" at bounding box center [1068, 17] width 6 height 6
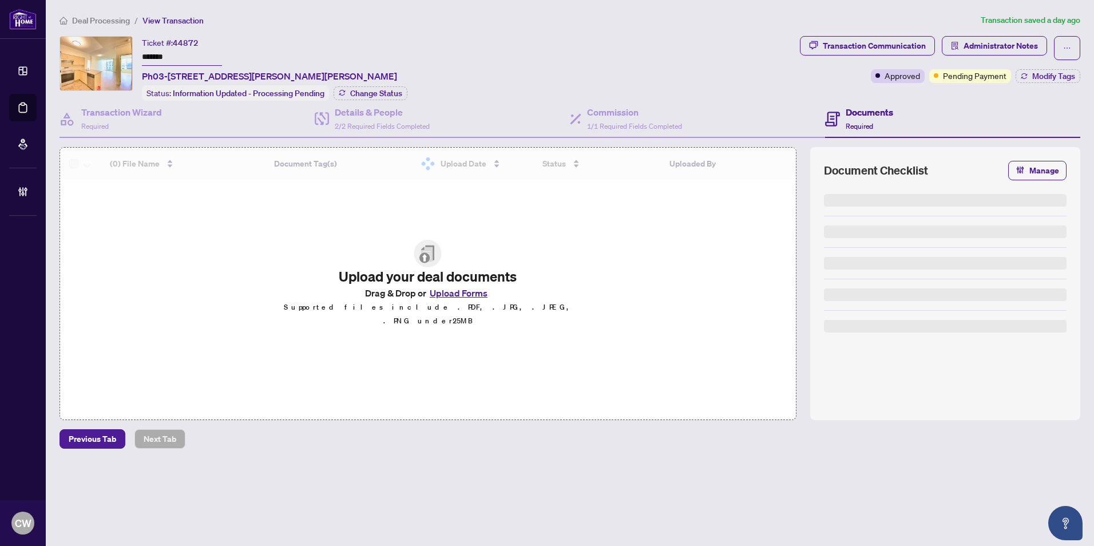
drag, startPoint x: 173, startPoint y: 52, endPoint x: 124, endPoint y: 50, distance: 49.2
click at [124, 50] on div "Ticket #: 44872 ******* Ph03-30 Clegg Rd, Markham, Ontario L6G 0B4, Canada Stat…" at bounding box center [427, 68] width 736 height 65
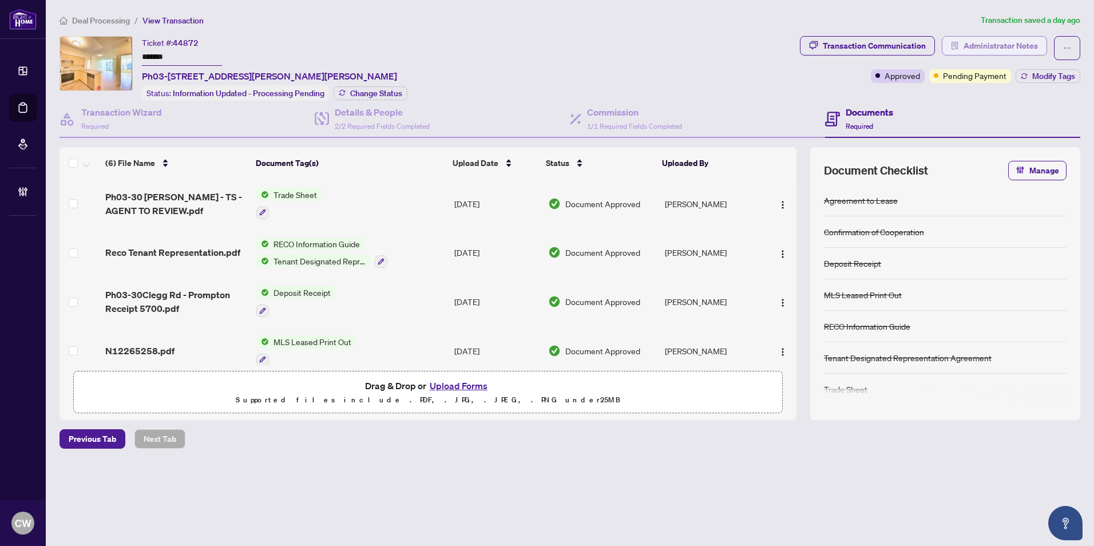
click at [1015, 49] on span "Administrator Notes" at bounding box center [1000, 46] width 74 height 18
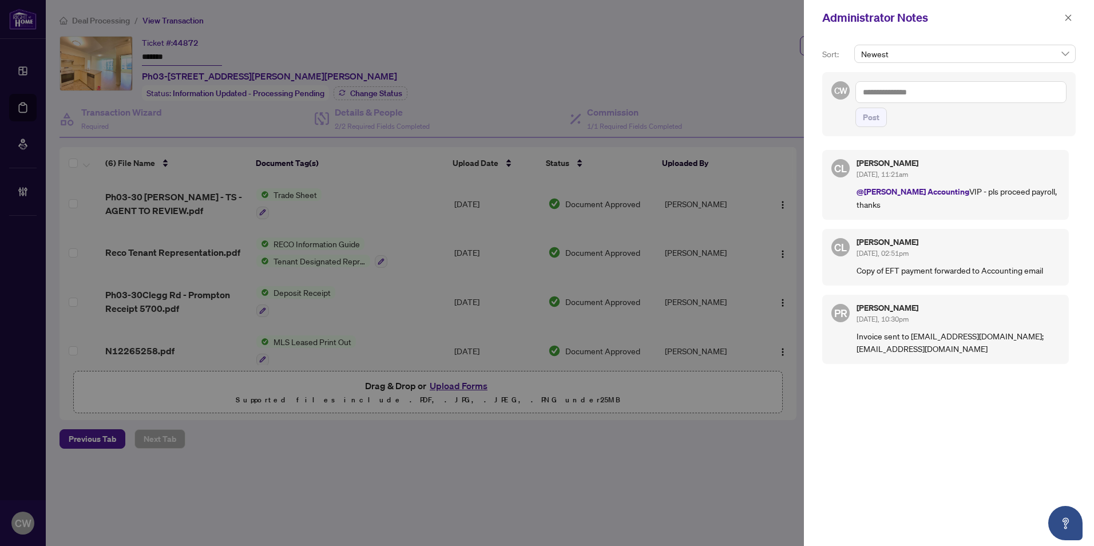
click at [879, 93] on textarea at bounding box center [960, 92] width 211 height 22
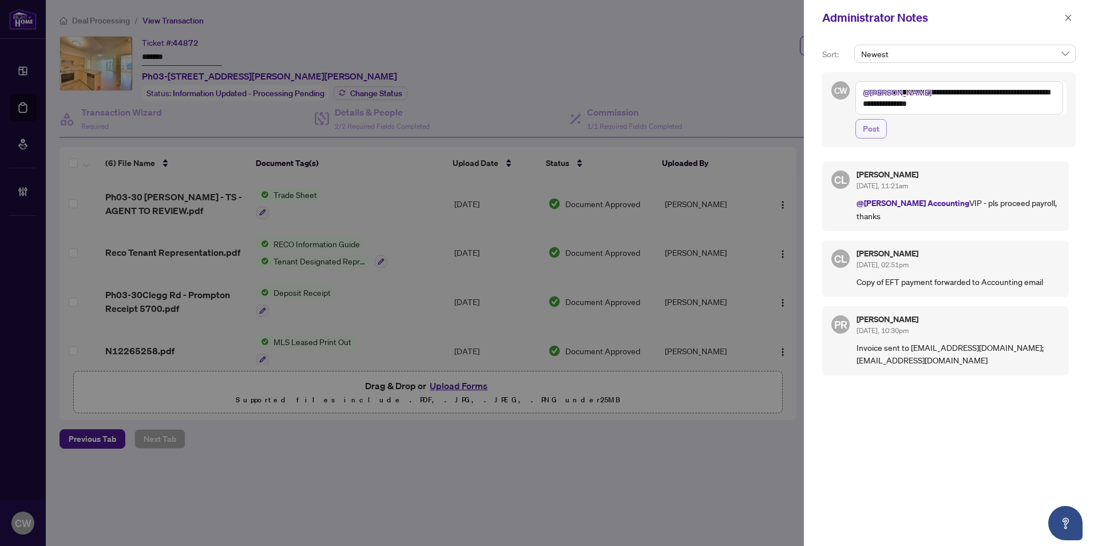
type textarea "**********"
click at [878, 126] on span "Post" at bounding box center [871, 129] width 17 height 18
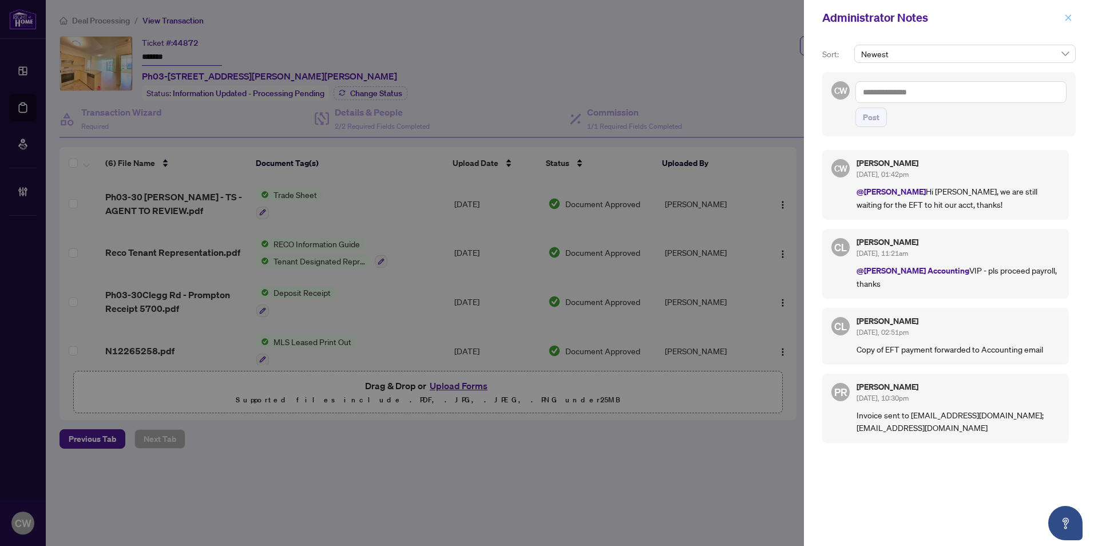
click at [1066, 22] on span "button" at bounding box center [1068, 18] width 8 height 18
